Goal: Information Seeking & Learning: Learn about a topic

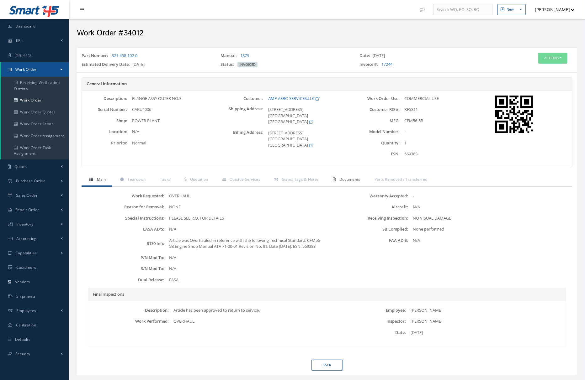
click at [350, 180] on span "Documents" at bounding box center [349, 179] width 21 height 5
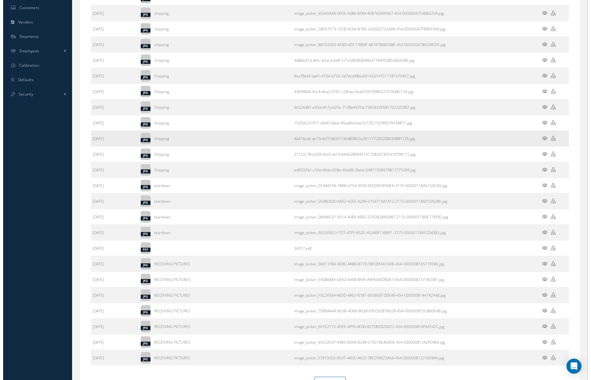
scroll to position [279, 0]
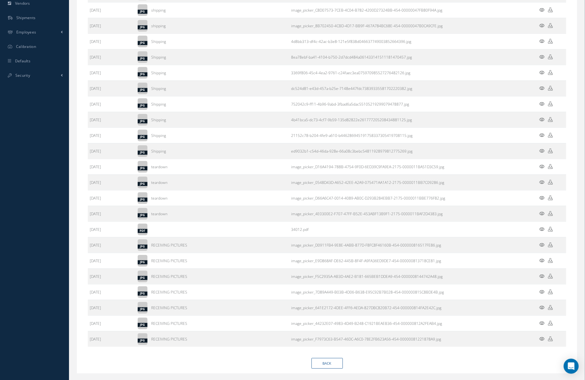
click at [541, 230] on icon at bounding box center [541, 229] width 5 height 5
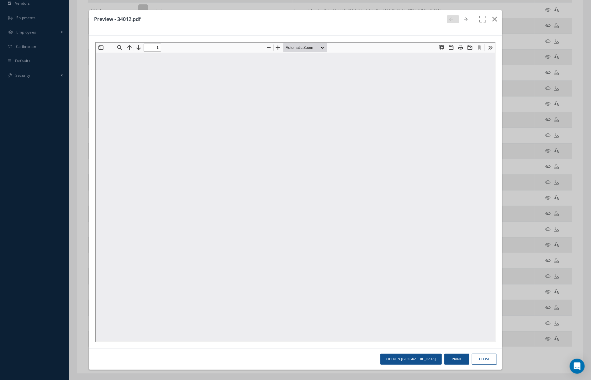
scroll to position [0, 0]
type input "0"
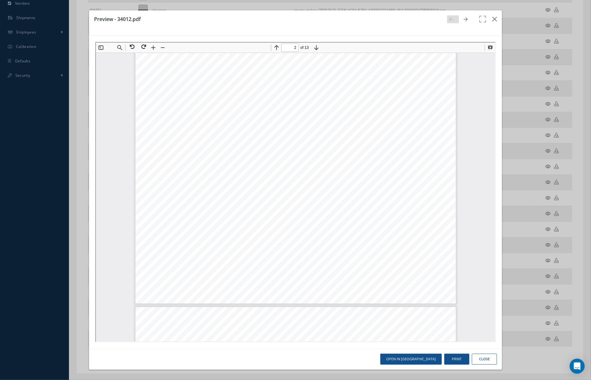
scroll to position [557, 0]
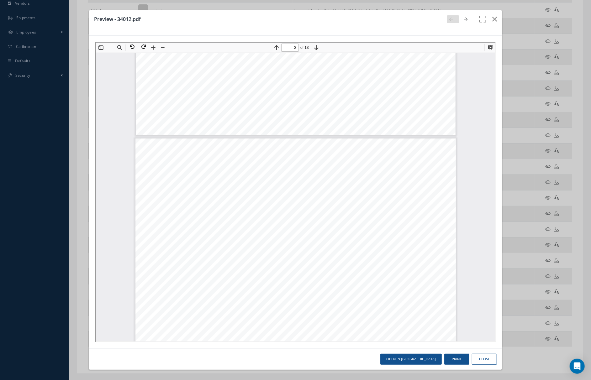
type input "1"
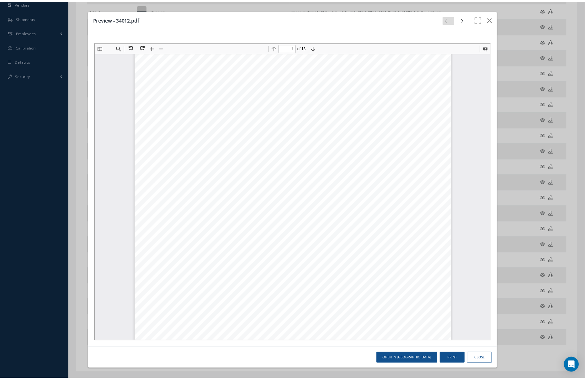
scroll to position [0, 0]
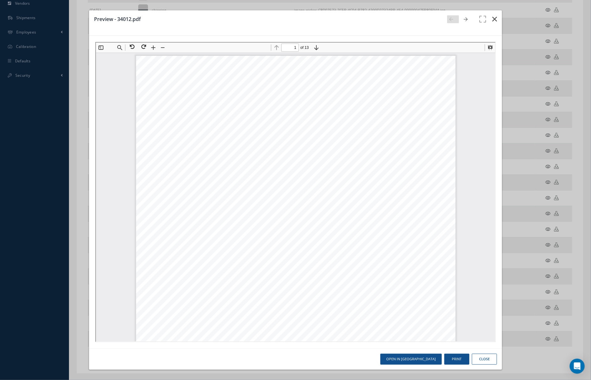
click at [492, 20] on icon "button" at bounding box center [494, 19] width 5 height 8
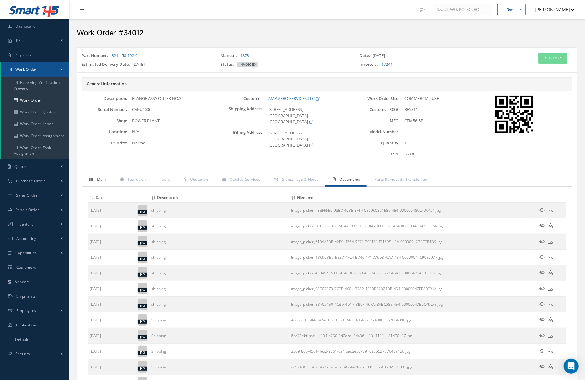
click at [103, 187] on link "Main" at bounding box center [97, 180] width 31 height 13
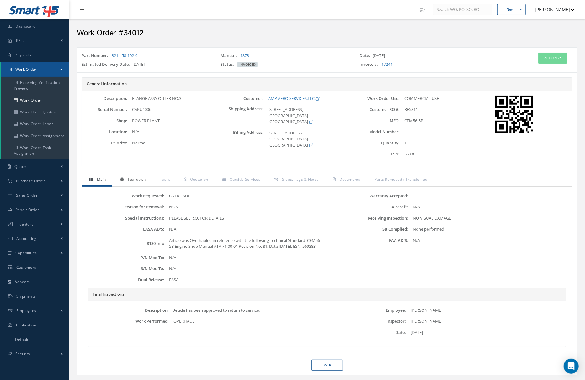
click at [122, 187] on link "Teardown" at bounding box center [132, 180] width 40 height 13
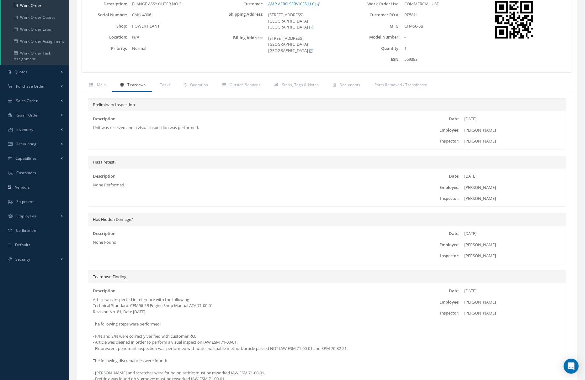
scroll to position [56, 0]
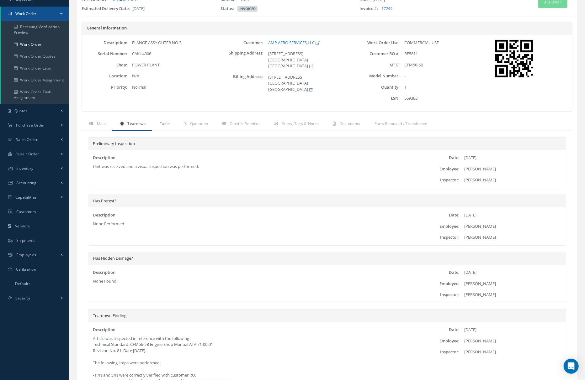
click at [170, 130] on link "Tasks" at bounding box center [164, 124] width 25 height 13
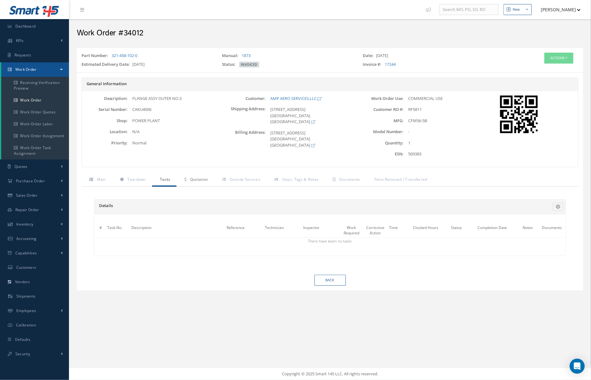
click at [199, 182] on span "Quotation" at bounding box center [199, 179] width 18 height 5
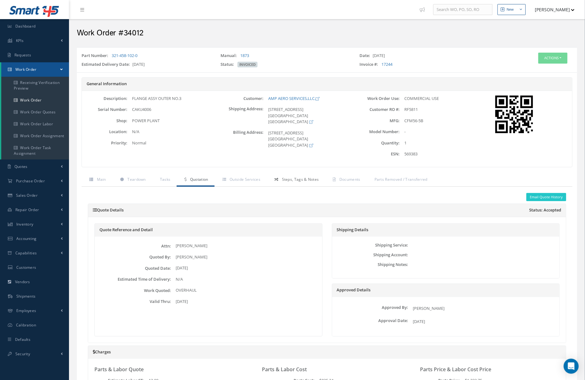
click at [286, 181] on span "Steps, Tags & Notes" at bounding box center [300, 179] width 37 height 5
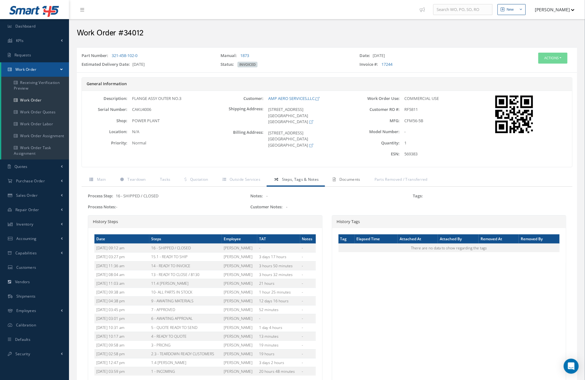
click at [344, 184] on link "Documents" at bounding box center [345, 180] width 41 height 13
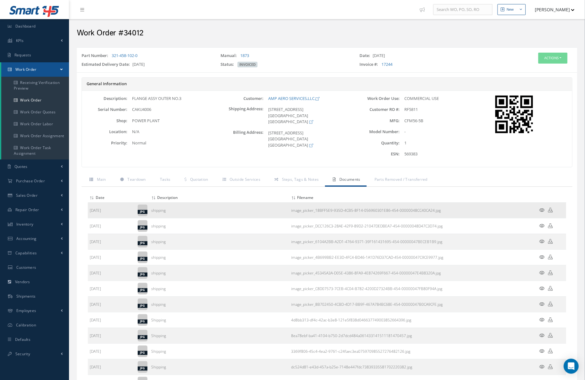
click at [541, 213] on td at bounding box center [547, 211] width 38 height 16
click at [542, 211] on icon at bounding box center [541, 210] width 5 height 5
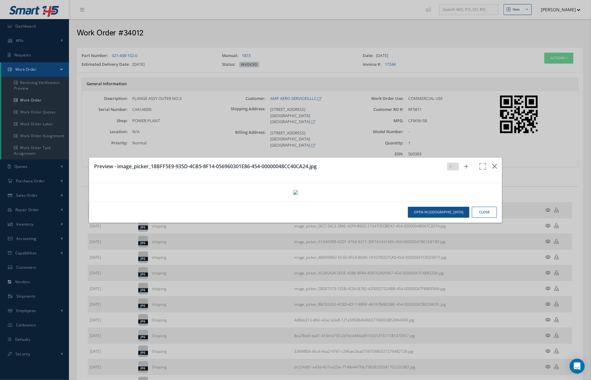
click at [530, 147] on div "Preview - image_picker_18BFF5E9-935D-4CB5-8F14-056960301E86-454-00000048CC40CA2…" at bounding box center [295, 190] width 591 height 380
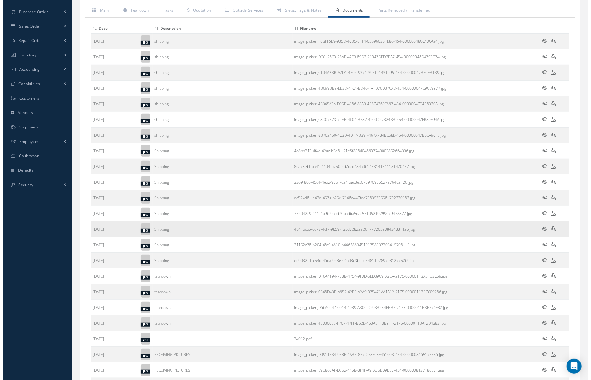
scroll to position [223, 0]
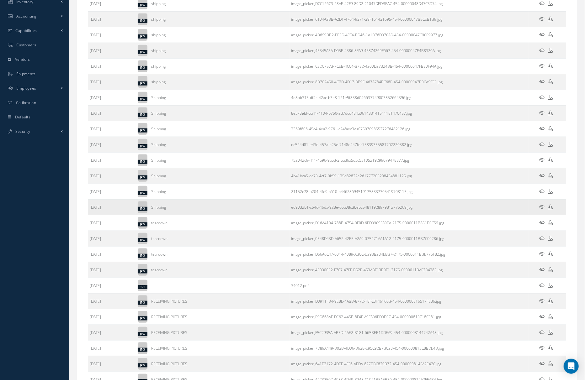
click at [542, 208] on icon at bounding box center [541, 207] width 5 height 5
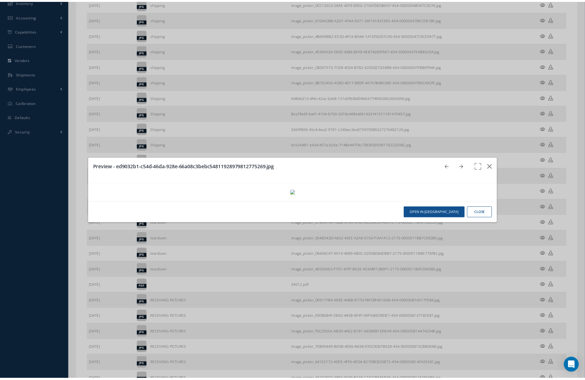
scroll to position [0, 0]
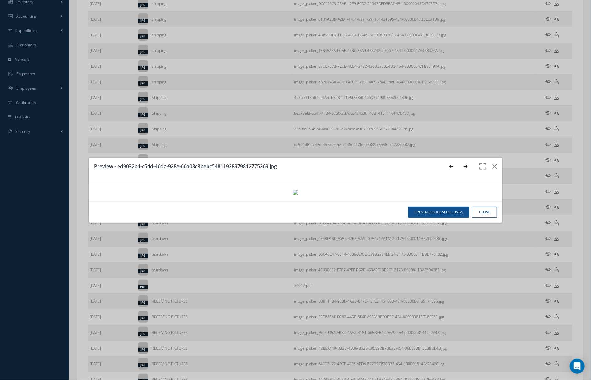
click at [447, 163] on link at bounding box center [453, 167] width 12 height 8
click at [453, 165] on icon at bounding box center [452, 167] width 4 height 4
click at [464, 167] on icon at bounding box center [466, 167] width 4 height 4
click at [497, 165] on icon "button" at bounding box center [494, 167] width 5 height 8
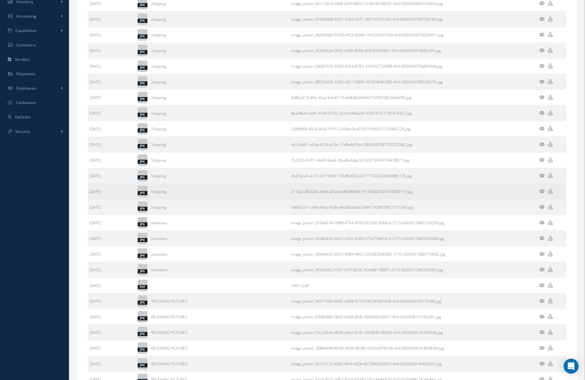
click at [542, 192] on icon at bounding box center [541, 191] width 5 height 5
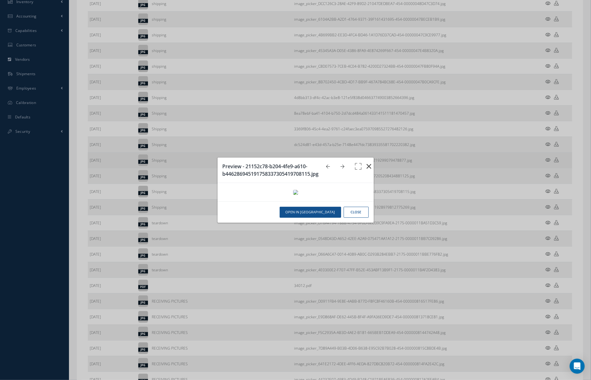
click at [371, 166] on icon "button" at bounding box center [369, 167] width 5 height 8
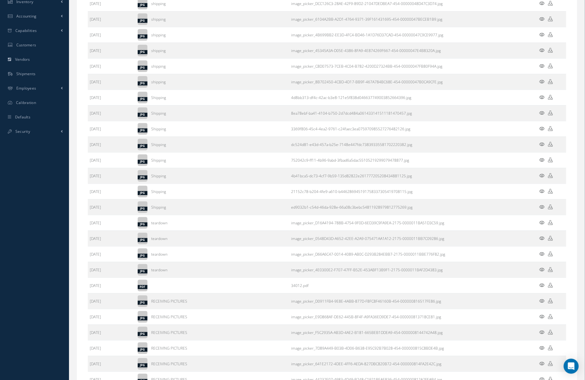
click at [539, 208] on icon at bounding box center [541, 207] width 5 height 5
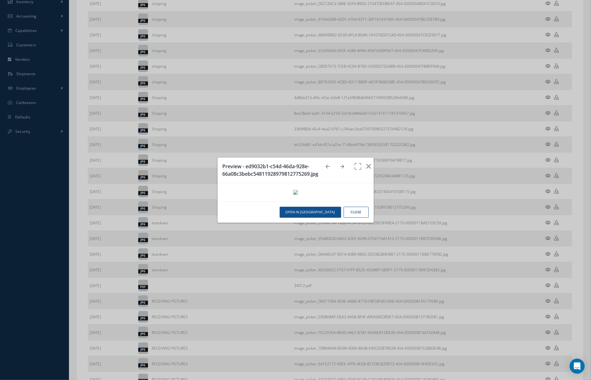
click at [328, 167] on icon at bounding box center [328, 167] width 4 height 4
click at [366, 167] on button "button" at bounding box center [368, 167] width 15 height 18
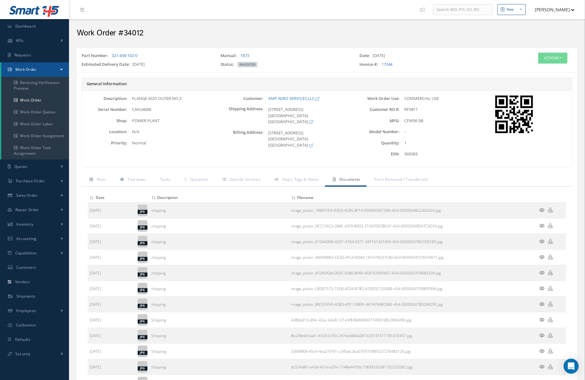
click at [561, 12] on button "[PERSON_NAME]" at bounding box center [552, 9] width 46 height 12
click at [547, 75] on link "Logout" at bounding box center [549, 74] width 50 height 11
